Goal: Task Accomplishment & Management: Manage account settings

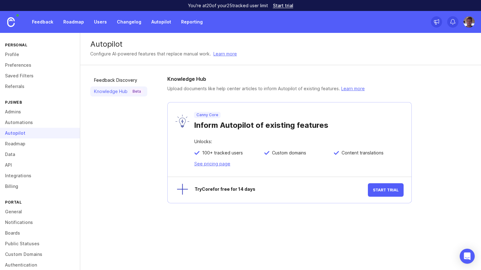
click at [21, 56] on link "Profile" at bounding box center [40, 54] width 80 height 11
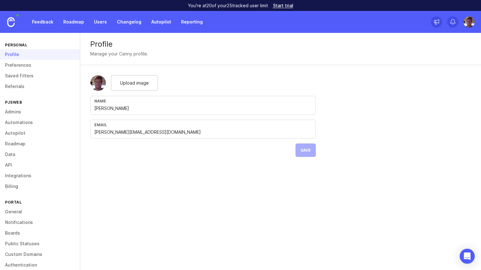
click at [28, 66] on link "Preferences" at bounding box center [40, 65] width 80 height 11
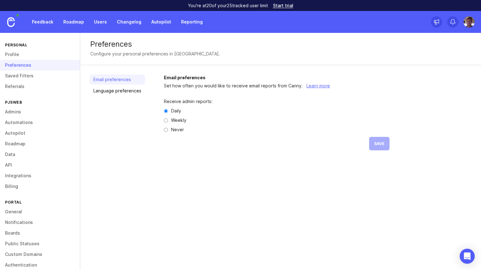
click at [25, 113] on link "Admins" at bounding box center [40, 112] width 80 height 11
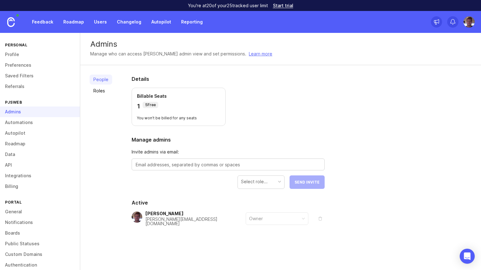
click at [30, 123] on link "Automations" at bounding box center [40, 122] width 80 height 11
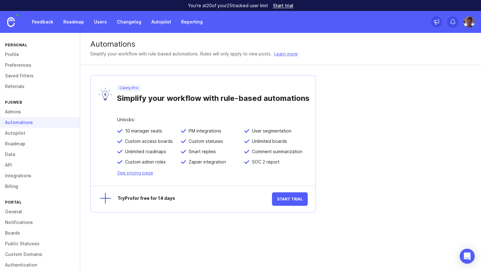
click at [30, 123] on div "Automations" at bounding box center [40, 122] width 80 height 11
drag, startPoint x: 189, startPoint y: 161, endPoint x: 229, endPoint y: 163, distance: 39.6
click at [229, 163] on div "Zapier integration" at bounding box center [213, 164] width 64 height 10
click at [356, 130] on div "Automations Simplify your workflow with rule-based automations. Rules will only…" at bounding box center [280, 151] width 401 height 237
click at [20, 135] on link "Autopilot" at bounding box center [40, 133] width 80 height 11
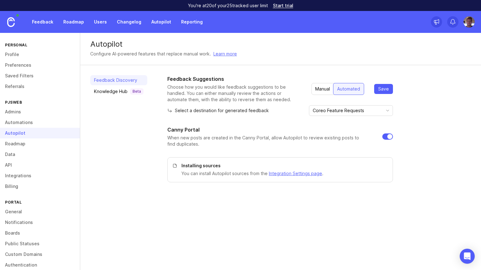
click at [43, 145] on link "Roadmap" at bounding box center [40, 144] width 80 height 11
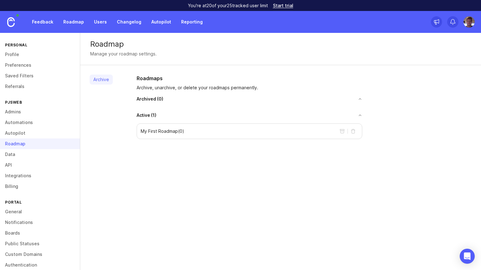
click at [275, 130] on div "My First Roadmap ( 0 )" at bounding box center [250, 132] width 226 height 16
click at [28, 157] on link "Data" at bounding box center [40, 154] width 80 height 11
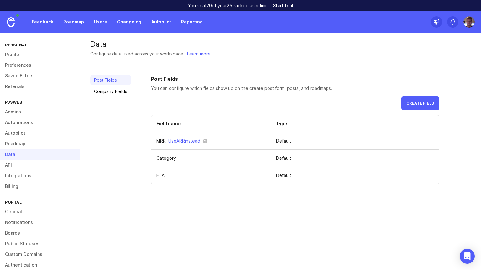
click at [115, 92] on link "Company Fields" at bounding box center [110, 92] width 41 height 10
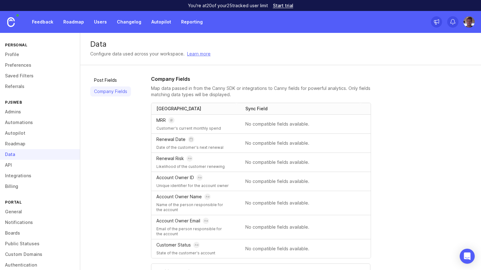
click at [112, 78] on link "Post Fields" at bounding box center [110, 80] width 41 height 10
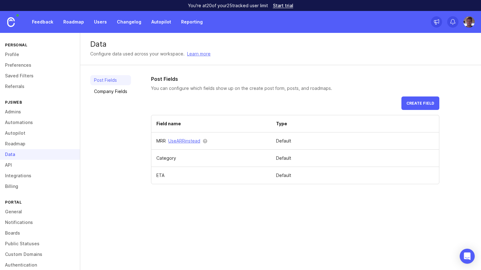
click at [28, 163] on link "API" at bounding box center [40, 165] width 80 height 11
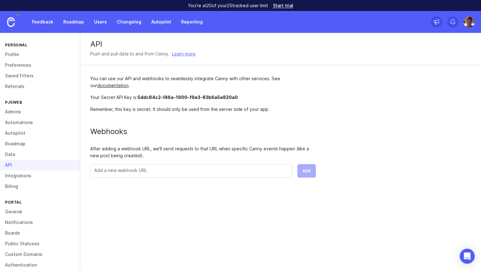
click at [38, 175] on link "Integrations" at bounding box center [40, 176] width 80 height 11
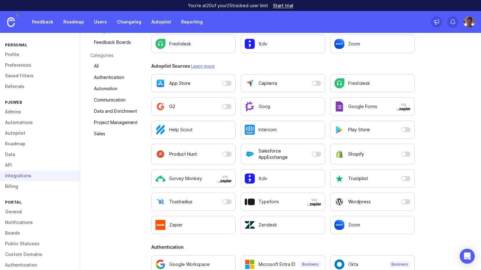
scroll to position [84, 0]
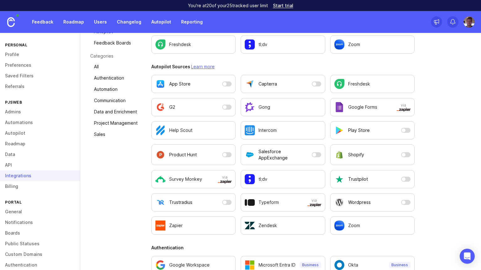
click at [114, 112] on link "Data and Enrichment" at bounding box center [115, 112] width 51 height 10
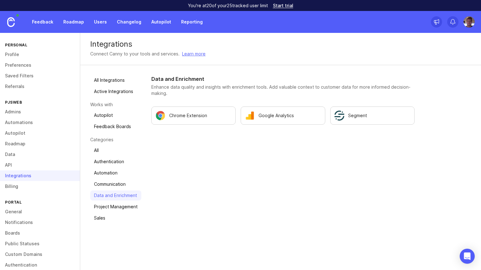
click at [124, 183] on link "Communication" at bounding box center [115, 184] width 51 height 10
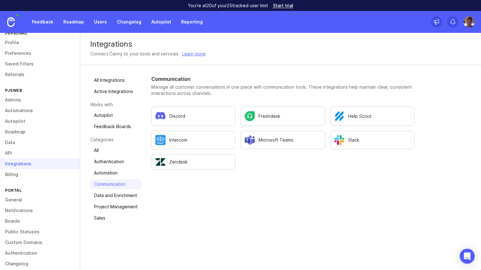
scroll to position [19, 0]
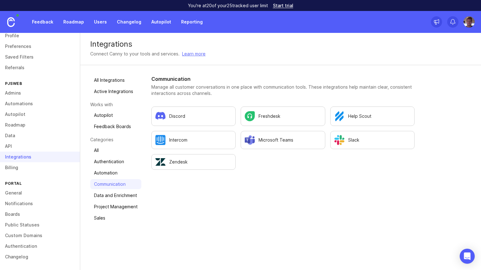
click at [40, 194] on link "General" at bounding box center [40, 193] width 80 height 11
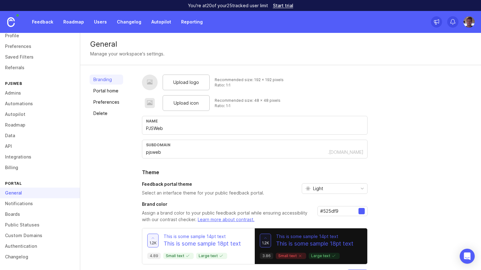
click at [35, 215] on link "Boards" at bounding box center [40, 214] width 80 height 11
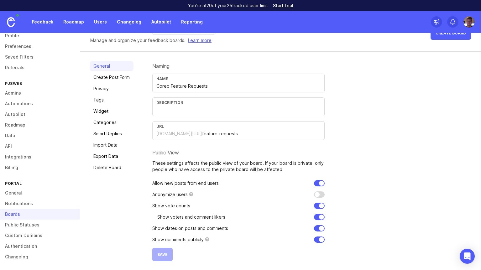
scroll to position [19, 0]
click at [118, 77] on link "Create Post Form" at bounding box center [112, 77] width 44 height 10
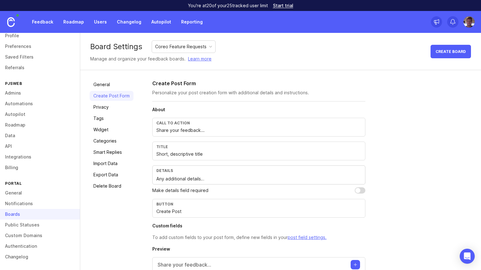
click at [118, 139] on link "Categories" at bounding box center [112, 141] width 44 height 10
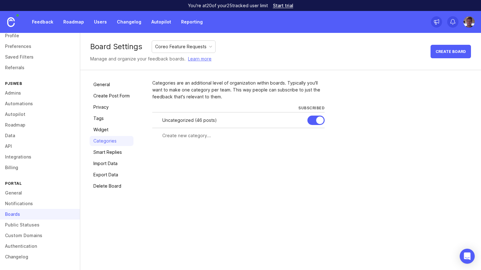
click at [114, 154] on link "Smart Replies" at bounding box center [112, 152] width 44 height 10
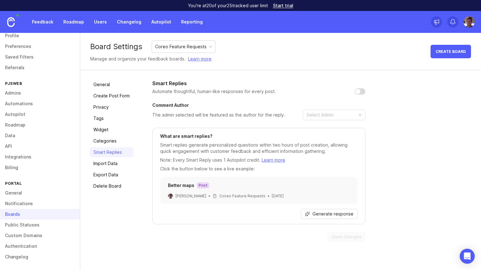
drag, startPoint x: 361, startPoint y: 85, endPoint x: 360, endPoint y: 92, distance: 6.9
click at [360, 90] on div "Smart Replies Automate thoughtful, human-like responses for every post." at bounding box center [258, 87] width 213 height 15
click at [360, 92] on input "checkbox" at bounding box center [360, 91] width 11 height 6
checkbox input "false"
click at [37, 226] on link "Public Statuses" at bounding box center [40, 225] width 80 height 11
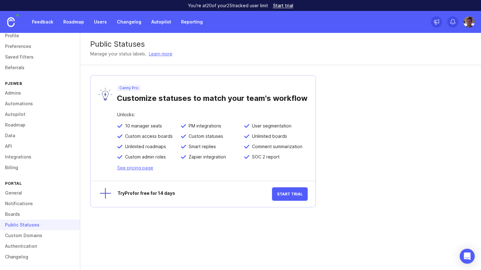
click at [35, 238] on link "Custom Domains" at bounding box center [40, 236] width 80 height 11
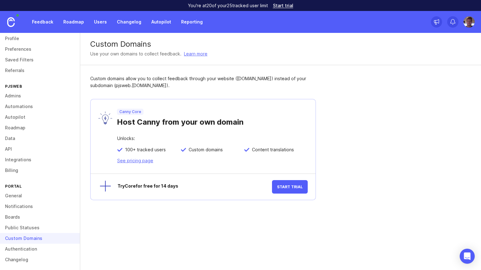
click at [44, 246] on link "Authentication" at bounding box center [40, 249] width 80 height 11
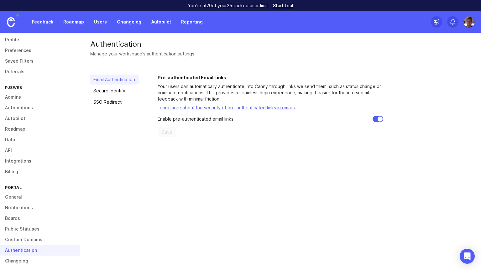
scroll to position [19, 0]
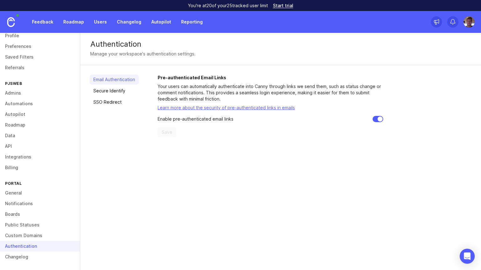
click at [23, 260] on link "Changelog" at bounding box center [40, 257] width 80 height 11
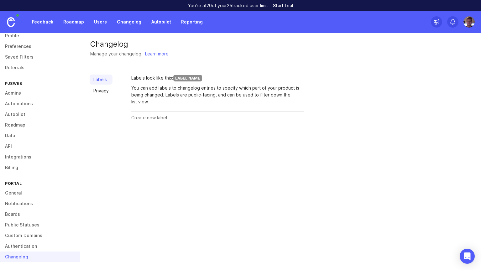
click at [19, 215] on link "Boards" at bounding box center [40, 214] width 80 height 11
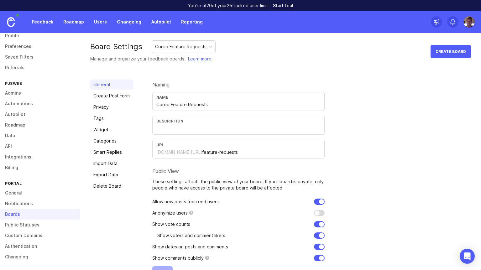
click at [40, 20] on link "Feedback" at bounding box center [42, 21] width 29 height 11
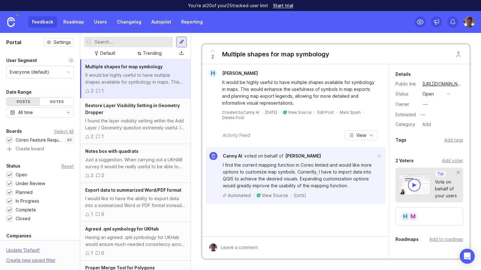
click at [16, 174] on div "Open" at bounding box center [22, 175] width 12 height 7
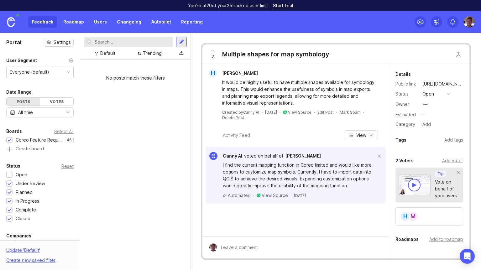
click at [17, 183] on div "Under Review" at bounding box center [30, 183] width 29 height 7
drag, startPoint x: 22, startPoint y: 194, endPoint x: 23, endPoint y: 198, distance: 3.5
click at [23, 194] on div "Planned" at bounding box center [24, 192] width 17 height 7
click at [23, 202] on div "In Progress" at bounding box center [28, 201] width 24 height 7
click at [24, 206] on div "Status Reset Open 1 Under Review 1 Planned 1 In Progress 1 Complete 1 Closed 1" at bounding box center [40, 192] width 80 height 60
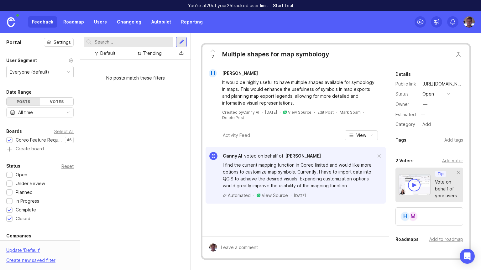
click at [26, 217] on div "Closed" at bounding box center [23, 218] width 15 height 7
click at [28, 212] on div "Complete" at bounding box center [26, 210] width 20 height 7
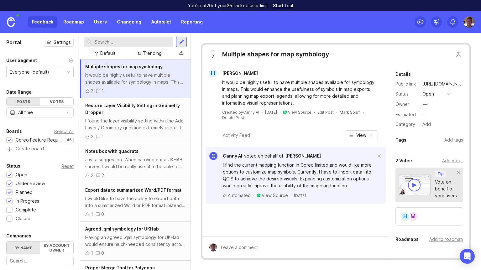
click at [11, 175] on div at bounding box center [10, 175] width 4 height 5
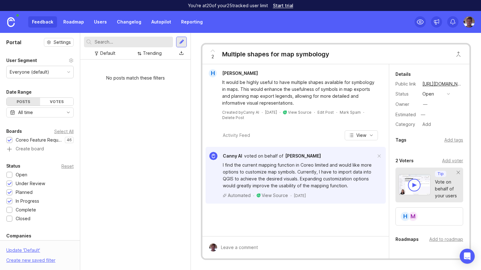
click at [9, 185] on div at bounding box center [10, 184] width 4 height 5
click at [10, 192] on div at bounding box center [10, 193] width 4 height 5
click at [9, 201] on div at bounding box center [10, 201] width 4 height 5
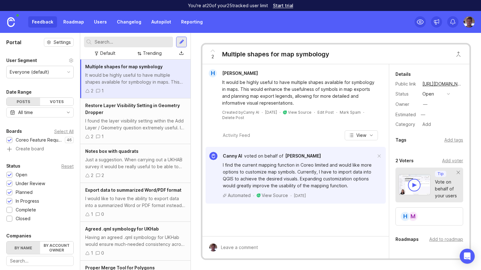
click at [9, 202] on div at bounding box center [10, 201] width 4 height 5
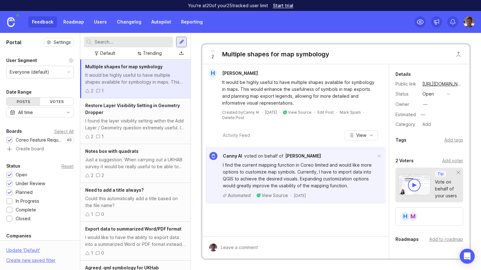
click at [9, 191] on div at bounding box center [10, 193] width 4 height 5
click at [10, 184] on div at bounding box center [10, 184] width 4 height 5
click at [10, 176] on div at bounding box center [10, 175] width 4 height 5
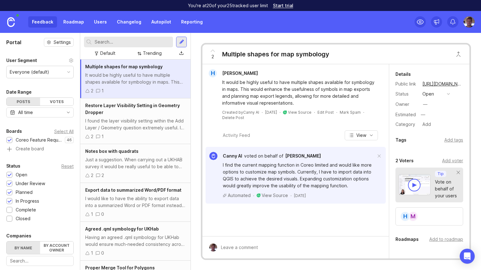
click at [10, 177] on div at bounding box center [10, 175] width 4 height 5
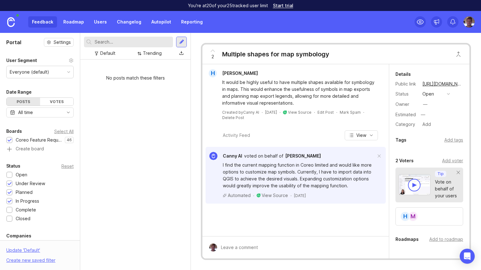
click at [70, 165] on div "Reset" at bounding box center [67, 166] width 12 height 3
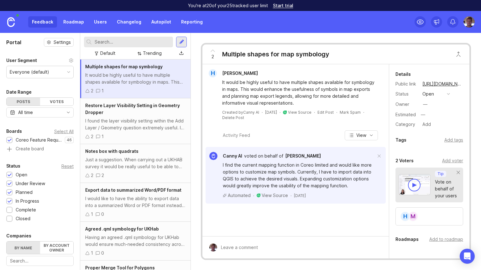
click at [131, 125] on div "I found the layer visibility setting within the Add Layer / Geometry question e…" at bounding box center [135, 125] width 100 height 14
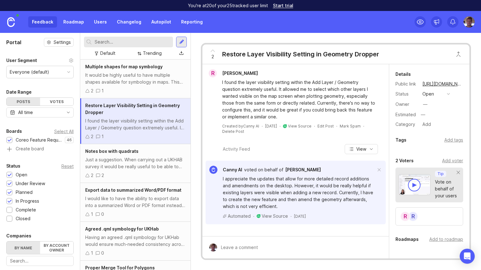
click at [125, 156] on div "Notes box with quadrats Just a suggestion. When carrying out a UKHAB survey it …" at bounding box center [135, 163] width 110 height 39
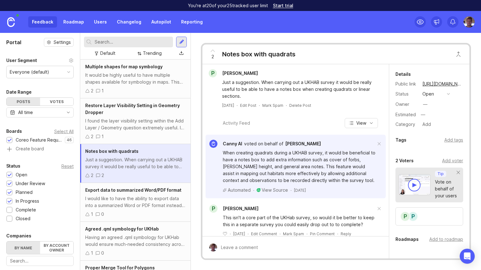
scroll to position [10, 0]
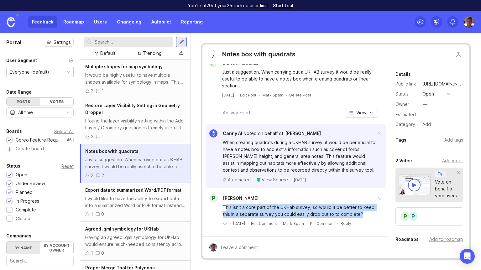
drag, startPoint x: 237, startPoint y: 210, endPoint x: 363, endPoint y: 215, distance: 126.5
click at [363, 215] on div "This isn't a core part of the UKHab survey, so would it be better to keep this …" at bounding box center [299, 211] width 153 height 14
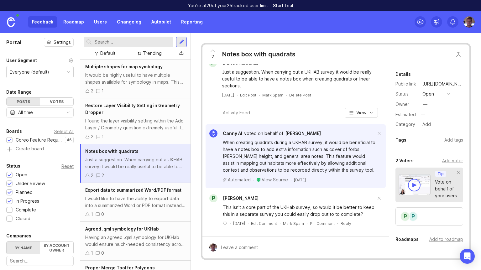
click at [363, 215] on div "This isn't a core part of the UKHab survey, so would it be better to keep this …" at bounding box center [299, 211] width 153 height 14
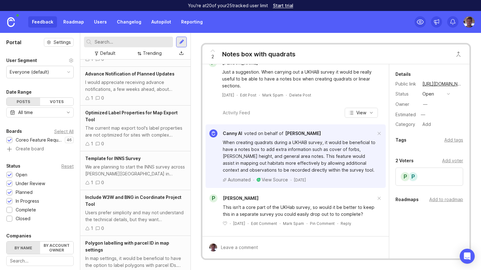
scroll to position [849, 0]
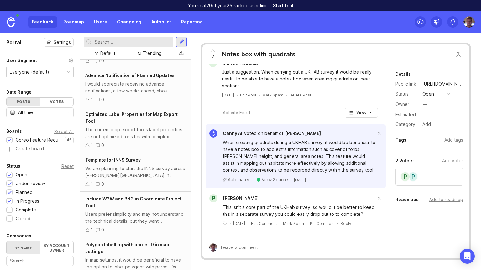
click at [6, 22] on link at bounding box center [11, 22] width 22 height 22
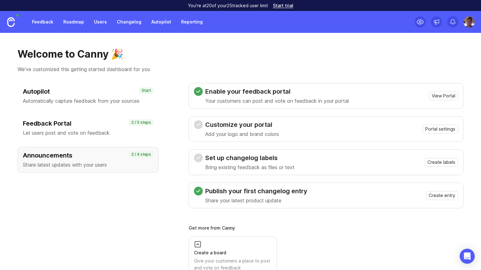
click at [349, 93] on h3 "Enable your feedback portal" at bounding box center [277, 91] width 144 height 9
click at [445, 130] on span "Portal settings" at bounding box center [441, 129] width 30 height 6
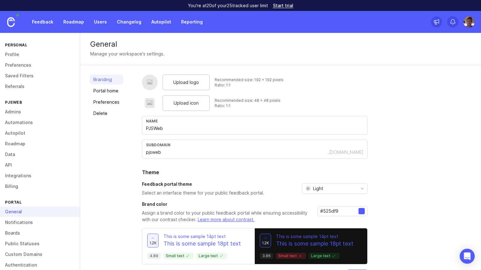
click at [26, 179] on link "Integrations" at bounding box center [40, 176] width 80 height 11
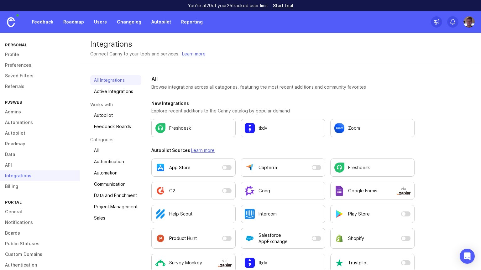
click at [199, 128] on div "Freshdesk" at bounding box center [194, 128] width 76 height 10
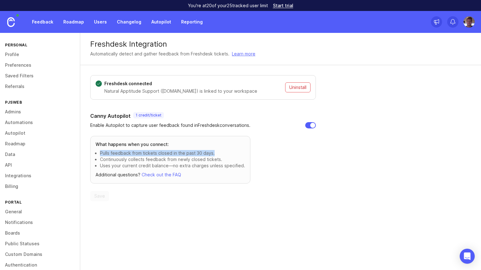
drag, startPoint x: 102, startPoint y: 154, endPoint x: 217, endPoint y: 156, distance: 115.8
click at [217, 156] on p "Pulls feedback from tickets closed in the past 30 days." at bounding box center [172, 153] width 145 height 6
click at [34, 267] on link "Authentication" at bounding box center [40, 265] width 80 height 11
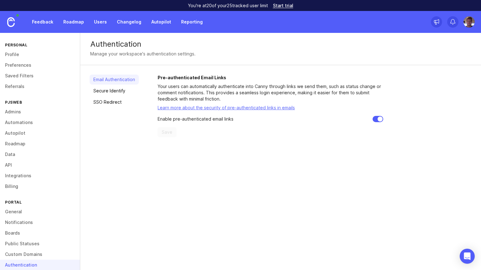
click at [120, 93] on link "Secure Identify" at bounding box center [114, 91] width 49 height 10
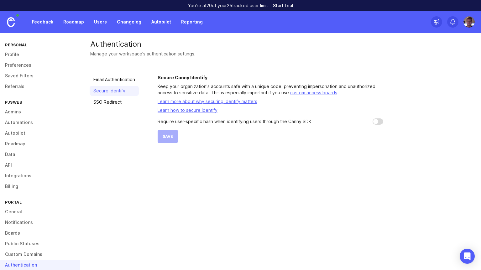
click at [136, 117] on div "Email Authentication Secure Identify SSO Redirect" at bounding box center [114, 109] width 49 height 69
click at [125, 127] on div "Email Authentication Secure Identify SSO Redirect" at bounding box center [114, 109] width 49 height 69
click at [43, 23] on link "Feedback" at bounding box center [42, 21] width 29 height 11
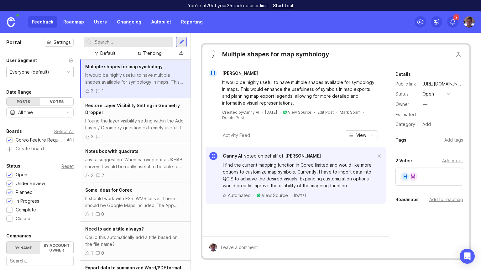
click at [144, 55] on div "Trending" at bounding box center [152, 53] width 19 height 7
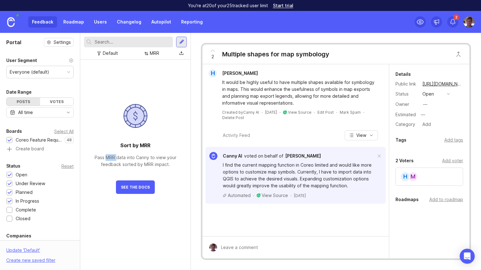
drag, startPoint x: 108, startPoint y: 157, endPoint x: 120, endPoint y: 160, distance: 12.2
click at [118, 155] on div "Pass MRR data into Canny to view your feedback sorted by MRR impact." at bounding box center [135, 161] width 94 height 14
click at [132, 184] on button "See The Docs" at bounding box center [135, 187] width 39 height 13
click at [161, 92] on div "Sort by MRR Pass MRR data into Canny to view your feedback sorted by MRR impact…" at bounding box center [135, 127] width 104 height 135
click at [153, 52] on div "MRR" at bounding box center [154, 53] width 9 height 7
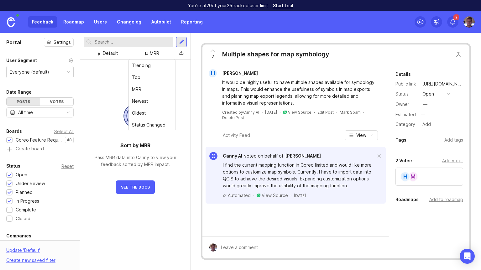
click at [148, 193] on button "See The Docs" at bounding box center [135, 187] width 39 height 13
click at [151, 53] on div "MRR" at bounding box center [154, 53] width 9 height 7
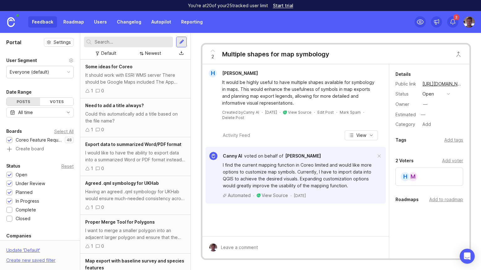
click at [138, 76] on div "It should work with ESRI WMS server There should be Google Maps included The Ap…" at bounding box center [135, 79] width 100 height 14
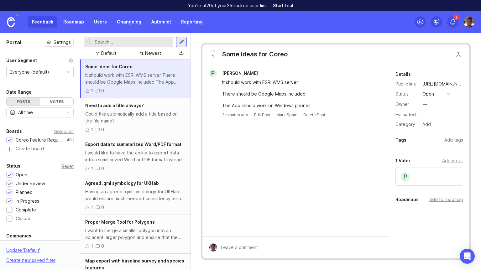
click at [470, 246] on div "Details Public link https://pjsweb.canny.io/feature-requests/p/some-ideas-for-c…" at bounding box center [430, 163] width 80 height 199
click at [469, 256] on icon "Open Intercom Messenger" at bounding box center [467, 256] width 7 height 8
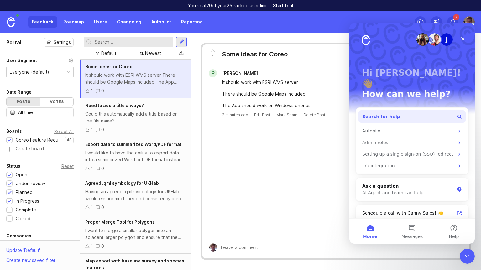
click at [410, 110] on button "Search for help" at bounding box center [412, 116] width 107 height 13
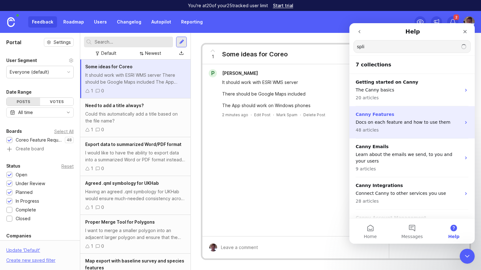
type input "split"
